Goal: Transaction & Acquisition: Purchase product/service

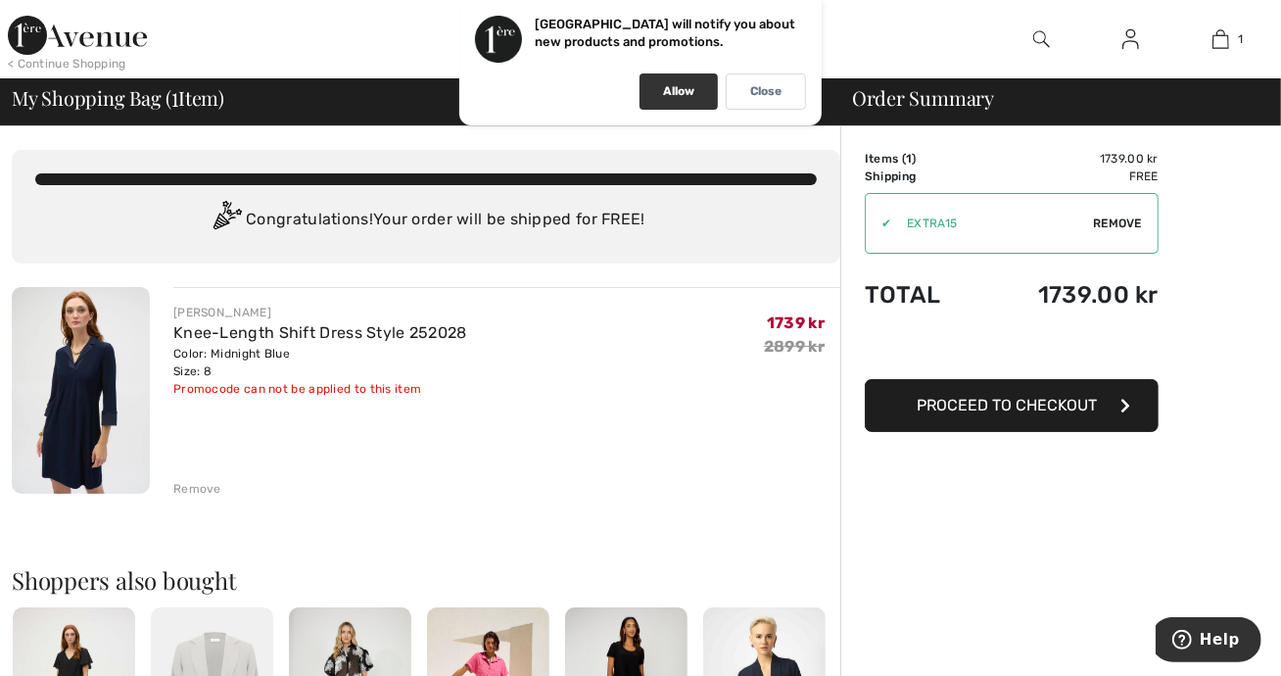
click at [654, 102] on div "Allow" at bounding box center [679, 91] width 78 height 36
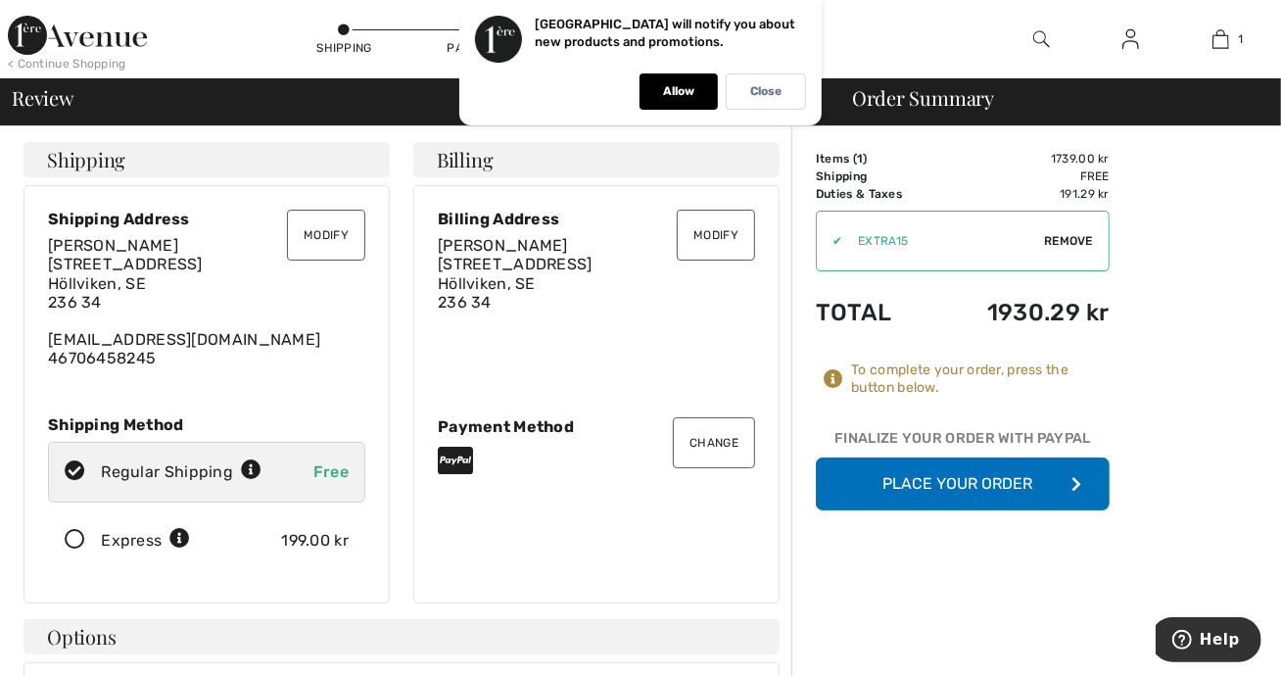
click at [965, 479] on button "Place Your Order" at bounding box center [963, 483] width 294 height 53
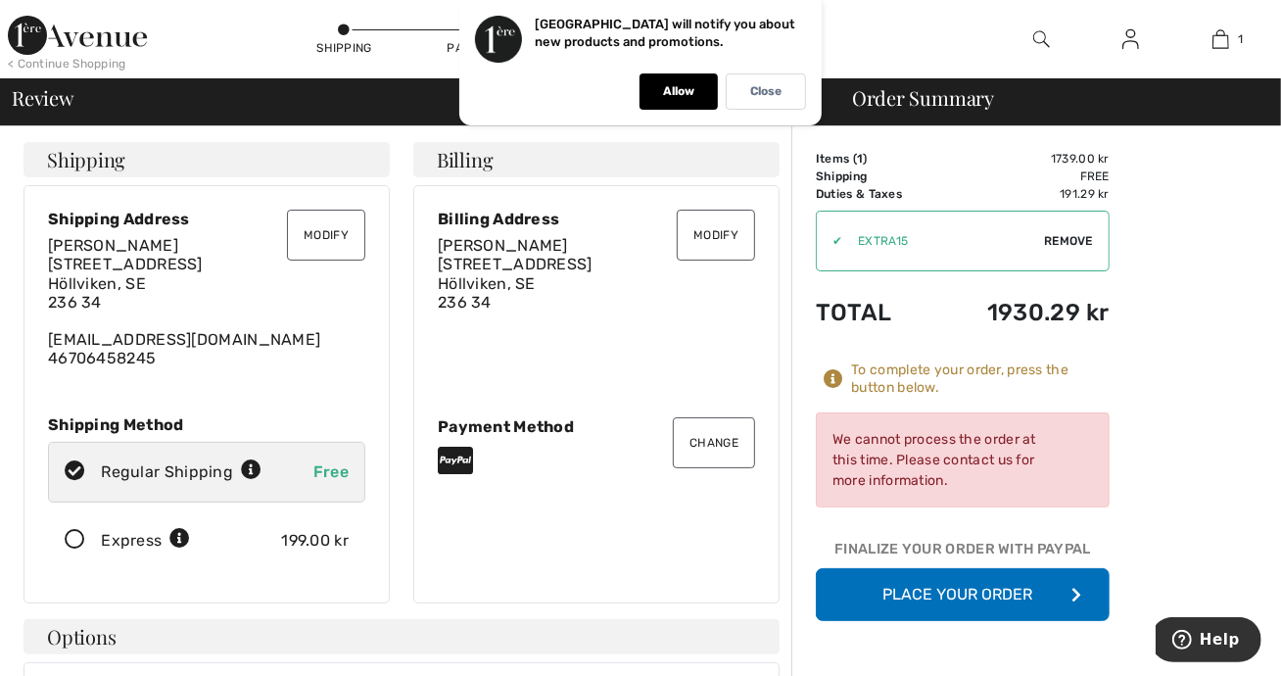
click at [950, 590] on button "Place Your Order" at bounding box center [963, 594] width 294 height 53
